Goal: Information Seeking & Learning: Learn about a topic

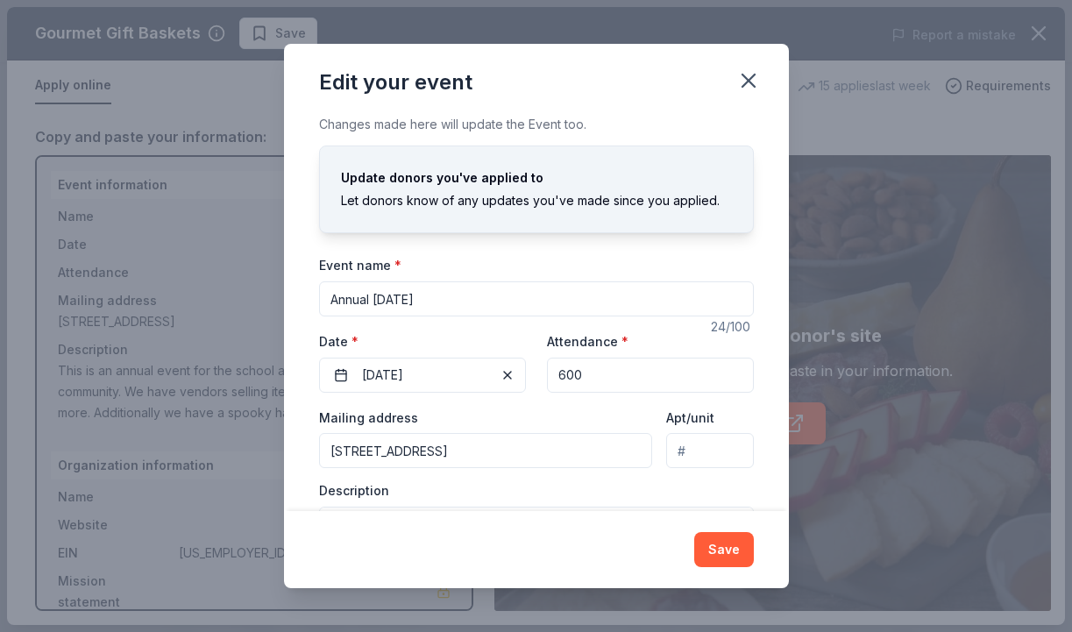
scroll to position [42, 0]
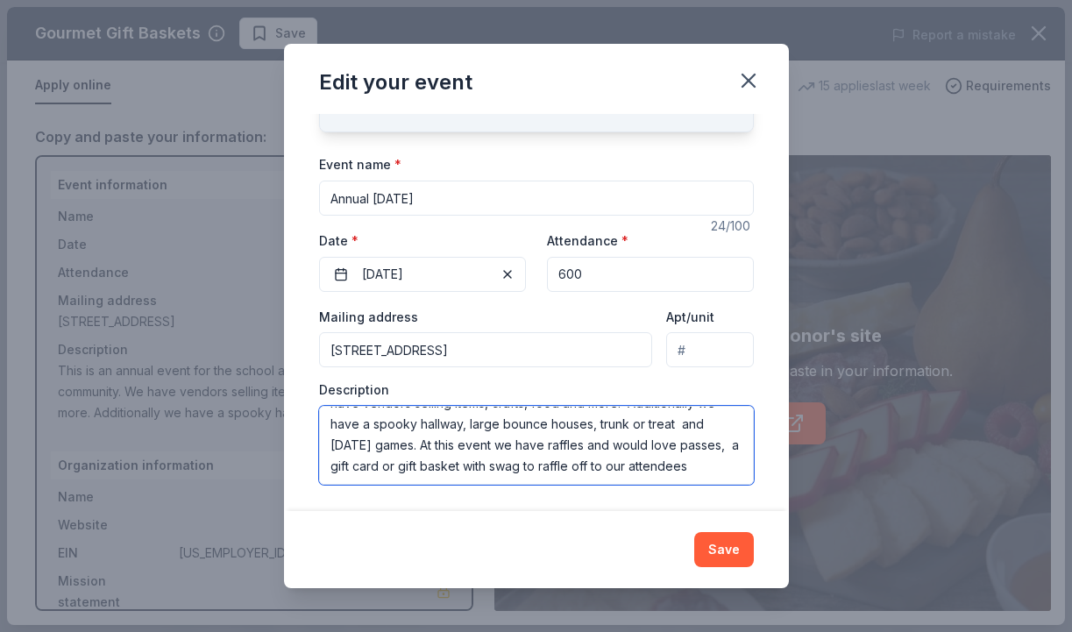
drag, startPoint x: 424, startPoint y: 445, endPoint x: 700, endPoint y: 479, distance: 278.2
click at [700, 479] on textarea "This is an annual event for the school and surrounding community. We have vendo…" at bounding box center [536, 445] width 435 height 79
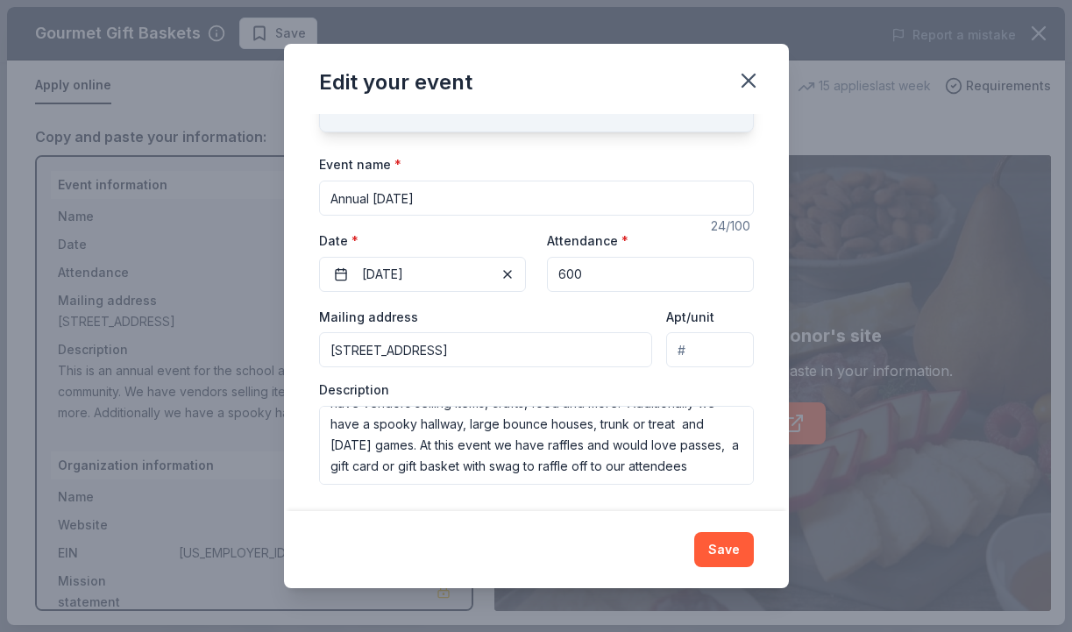
click at [653, 30] on div "Edit your event Changes made here will update the Event too. Update donors you'…" at bounding box center [536, 316] width 1072 height 632
click at [827, 517] on div "Edit your event Changes made here will update the Event too. Update donors you'…" at bounding box center [536, 316] width 1072 height 632
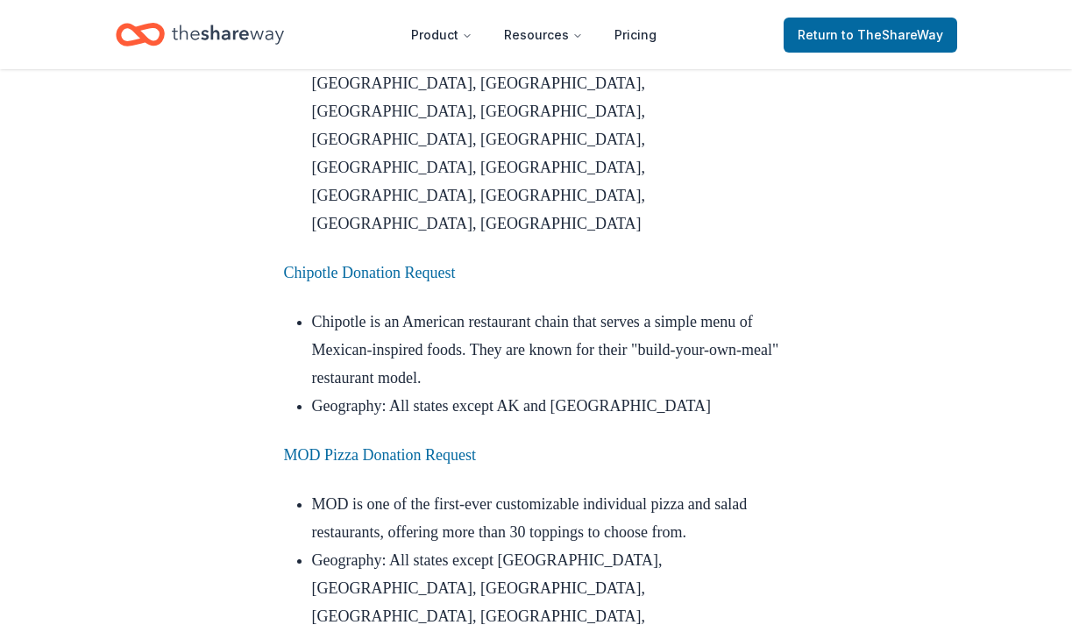
scroll to position [6250, 0]
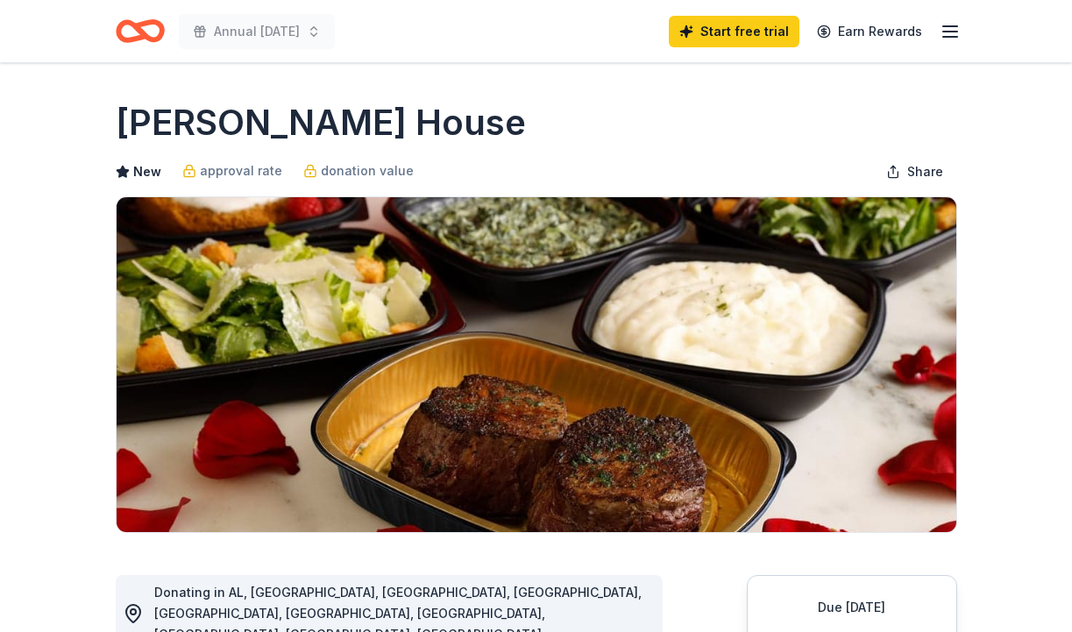
scroll to position [152, 0]
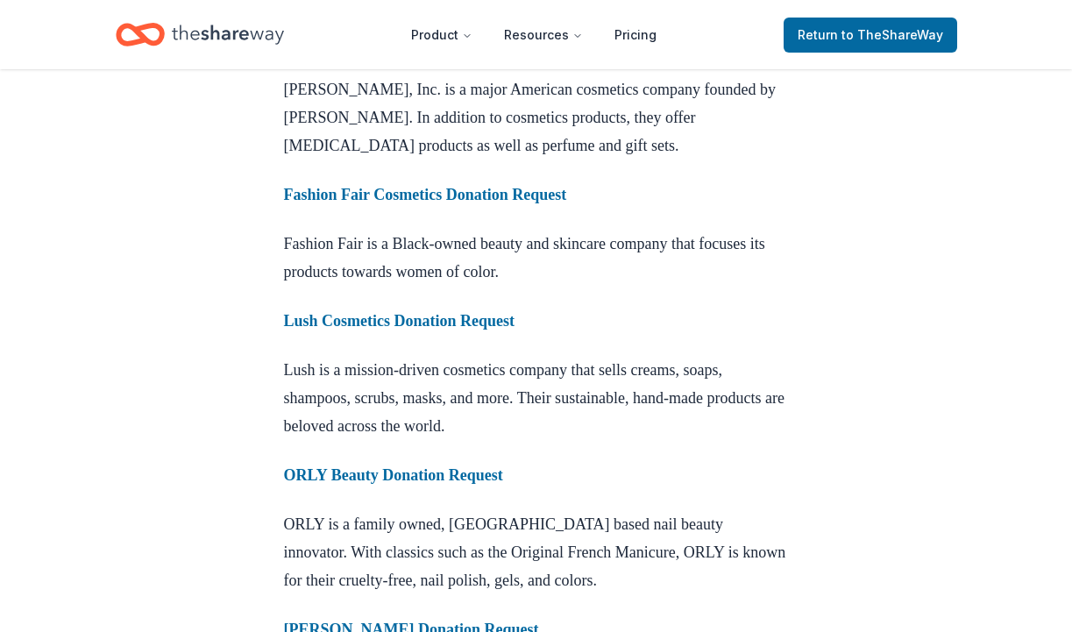
scroll to position [1713, 0]
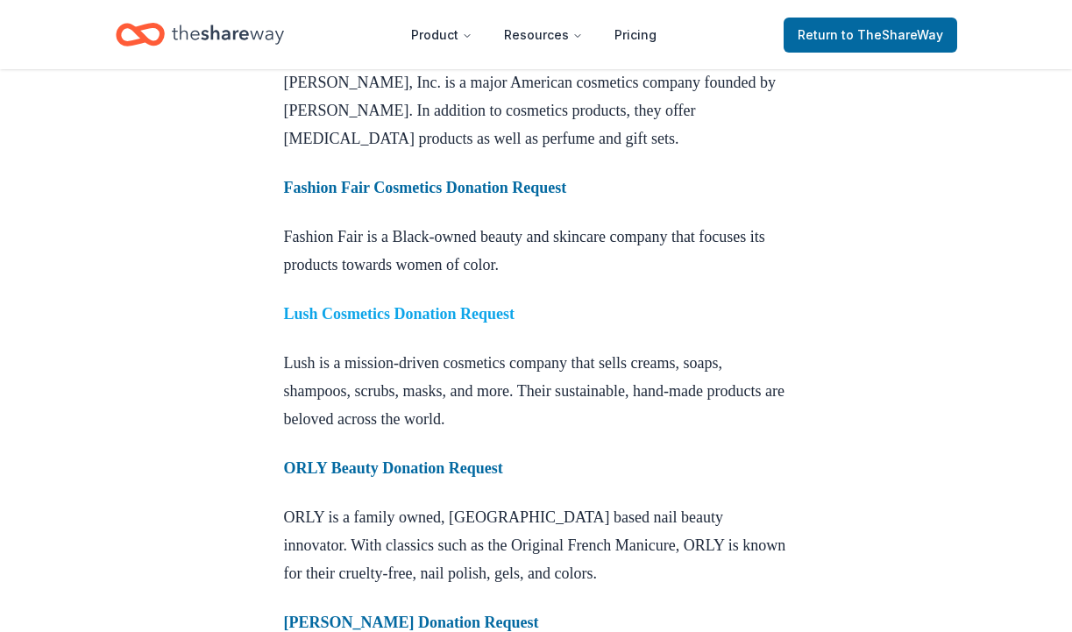
click at [409, 323] on strong "Lush Cosmetics Donation Request" at bounding box center [399, 314] width 231 height 18
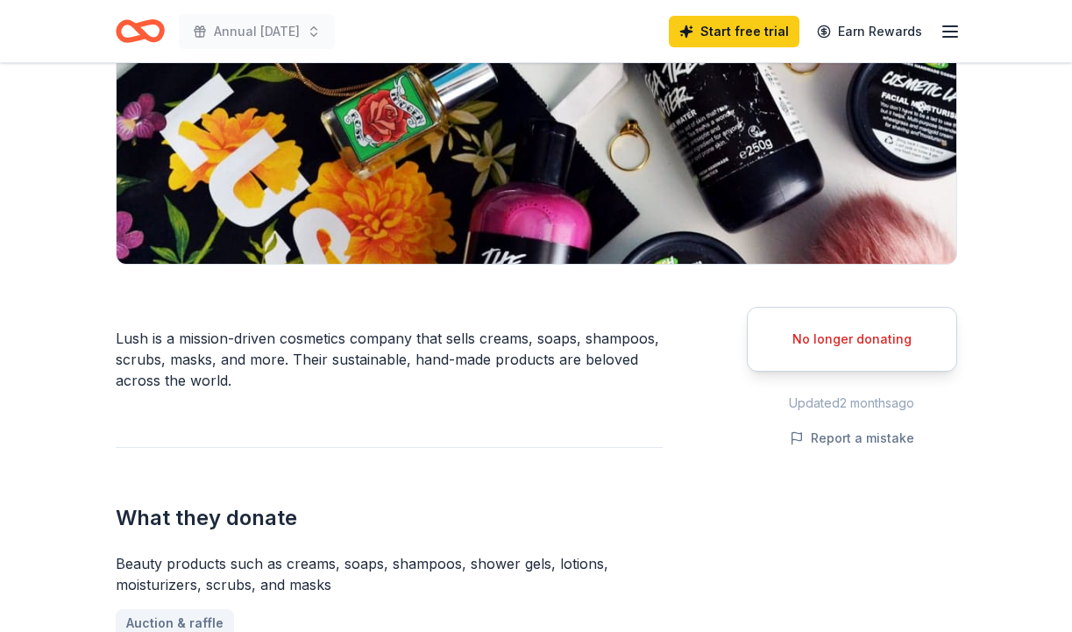
scroll to position [297, 0]
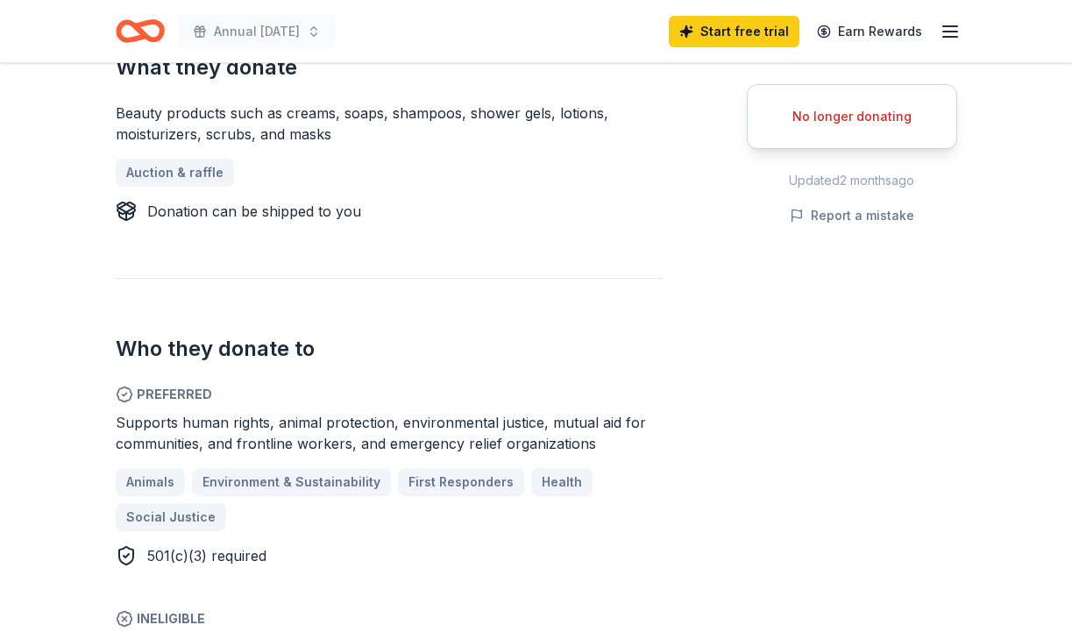
scroll to position [742, 0]
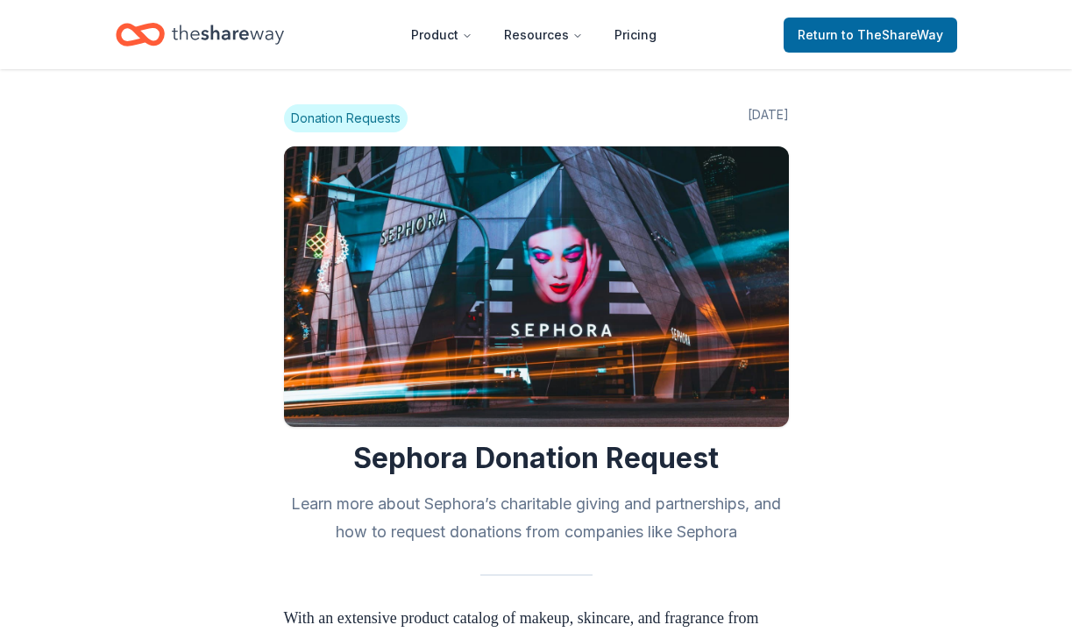
scroll to position [1713, 0]
